Goal: Book appointment/travel/reservation

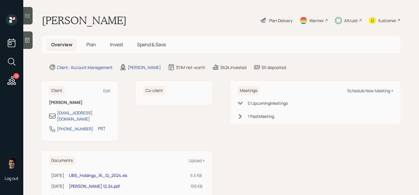
click at [377, 89] on div "Schedule New Meeting +" at bounding box center [370, 91] width 46 height 6
select select "59554aeb-d739-4552-90b9-0d27d70b4bf7"
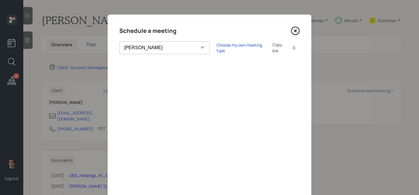
click at [273, 48] on div "Copy link" at bounding box center [279, 48] width 13 height 12
